Goal: Navigation & Orientation: Find specific page/section

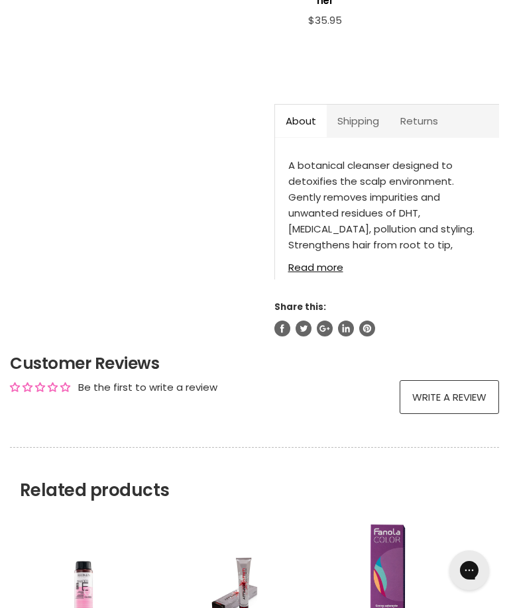
scroll to position [712, 0]
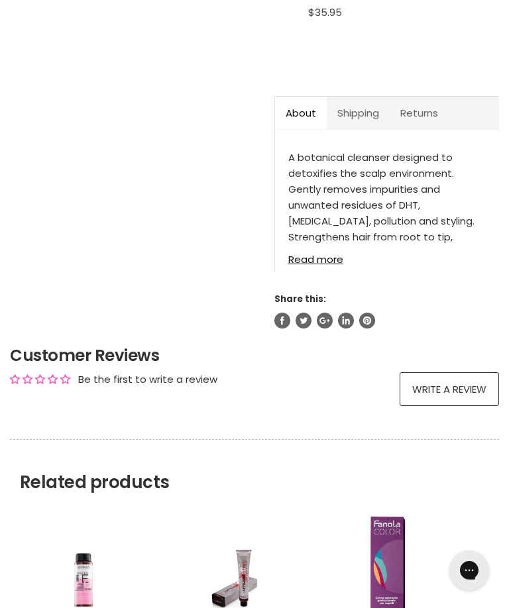
click at [369, 128] on link "Shipping" at bounding box center [357, 113] width 63 height 32
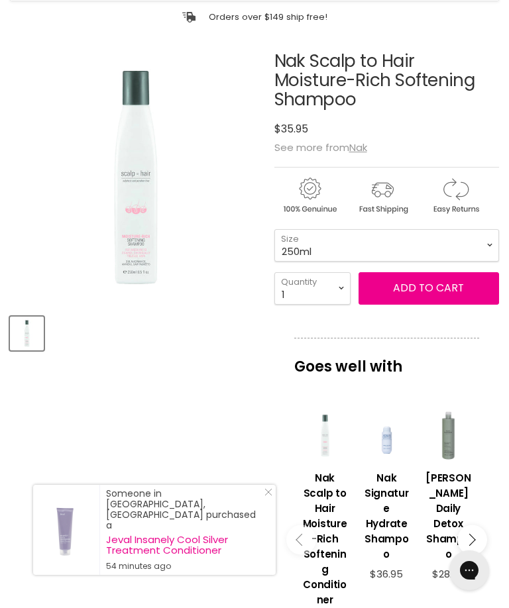
scroll to position [0, 0]
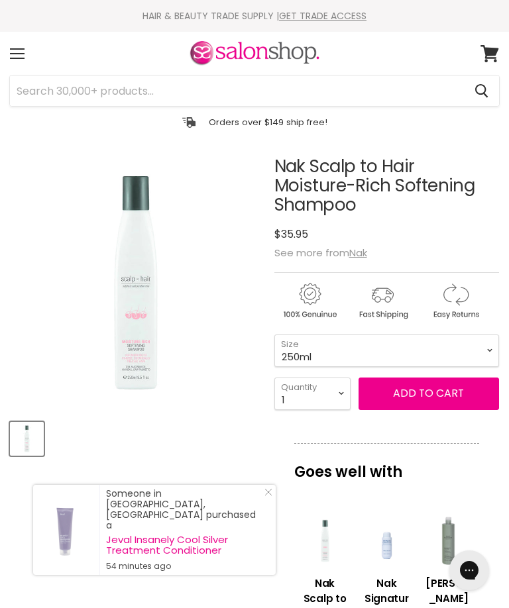
click at [360, 254] on u "Nak" at bounding box center [358, 253] width 18 height 14
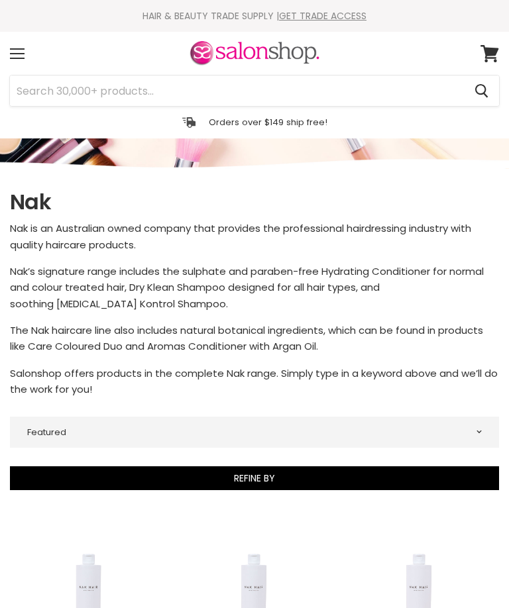
select select "manual"
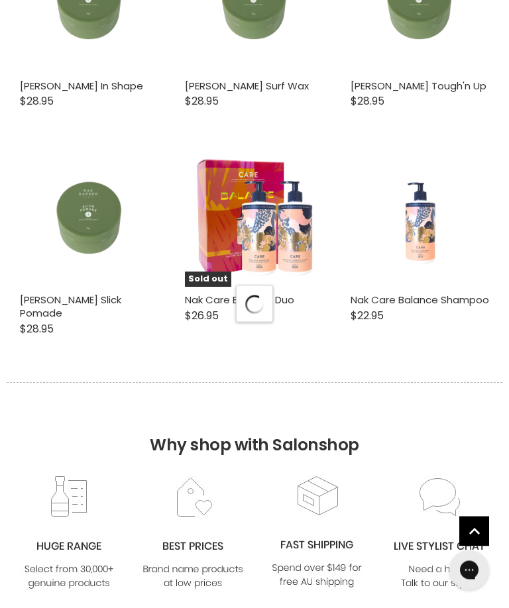
select select "manual"
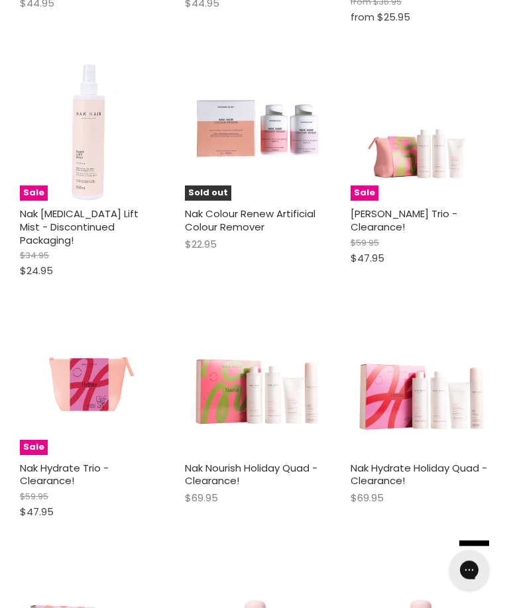
scroll to position [5856, 0]
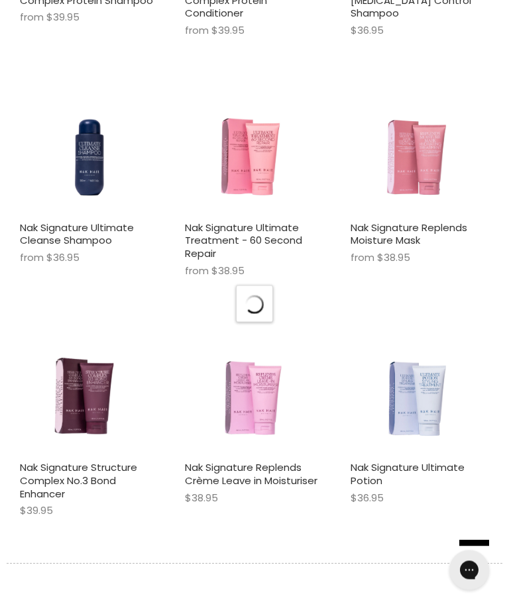
select select "manual"
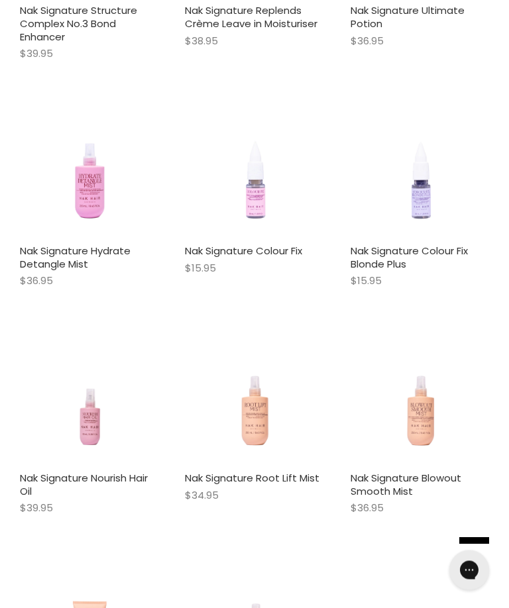
scroll to position [7971, 0]
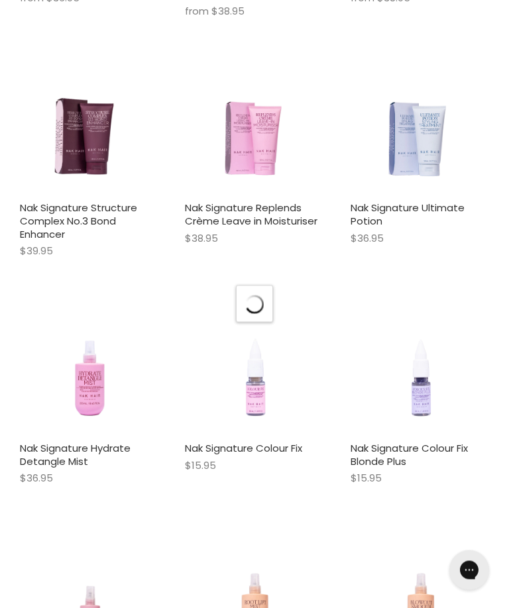
select select "manual"
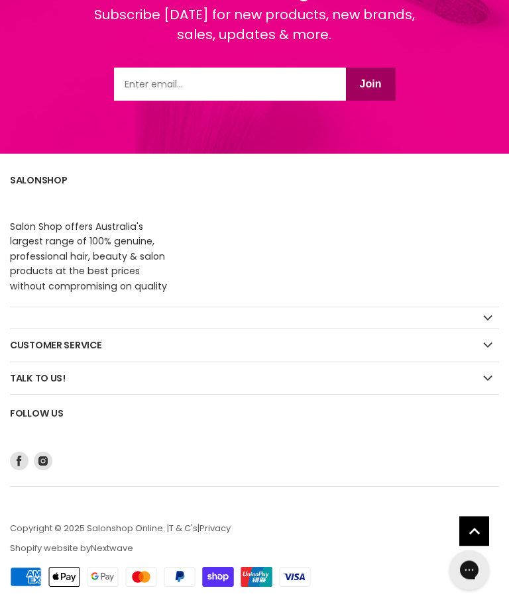
scroll to position [4621, 0]
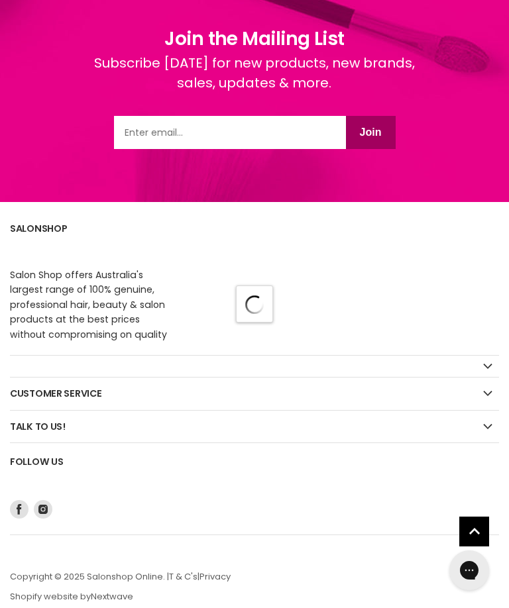
select select "manual"
